Goal: Navigation & Orientation: Find specific page/section

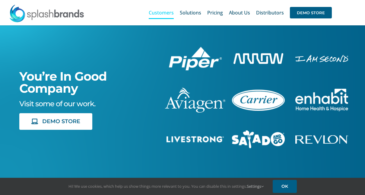
scroll to position [24, 0]
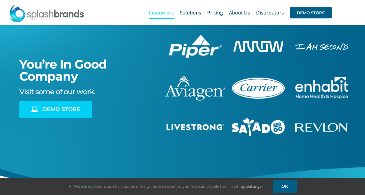
click at [60, 111] on span "DEMO STORE" at bounding box center [61, 109] width 38 height 6
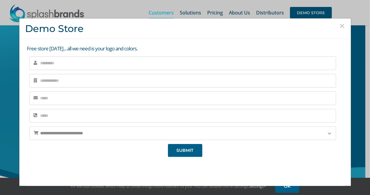
click at [339, 24] on button "×" at bounding box center [341, 25] width 5 height 9
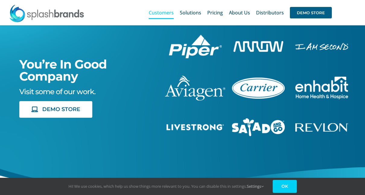
click at [286, 186] on link "OK" at bounding box center [285, 186] width 24 height 13
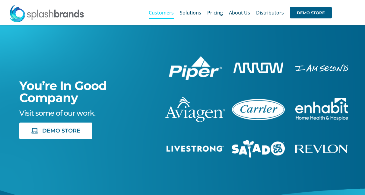
scroll to position [0, 0]
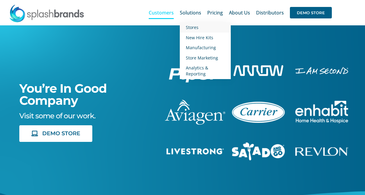
click at [188, 27] on span "Stores" at bounding box center [192, 27] width 13 height 6
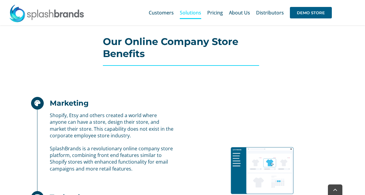
scroll to position [343, 0]
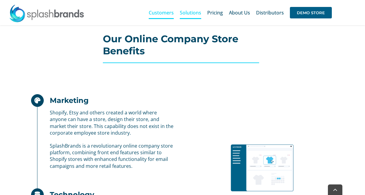
click at [170, 16] on link "Customers" at bounding box center [161, 12] width 25 height 19
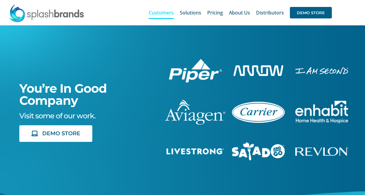
click at [313, 72] on img "enhabit-stacked-white" at bounding box center [322, 70] width 53 height 7
